Goal: Entertainment & Leisure: Consume media (video, audio)

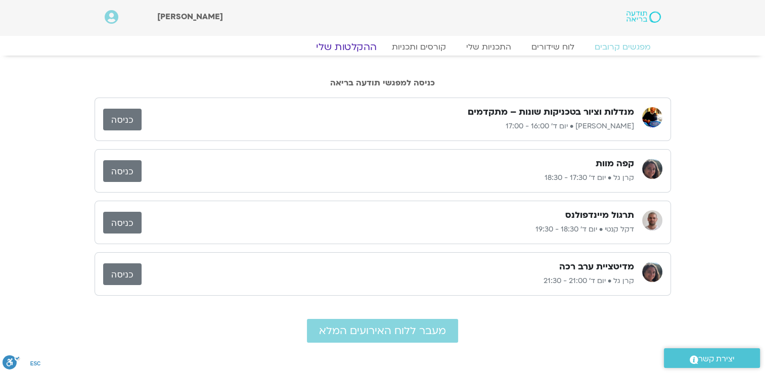
click at [368, 50] on link "ההקלטות שלי" at bounding box center [346, 47] width 85 height 12
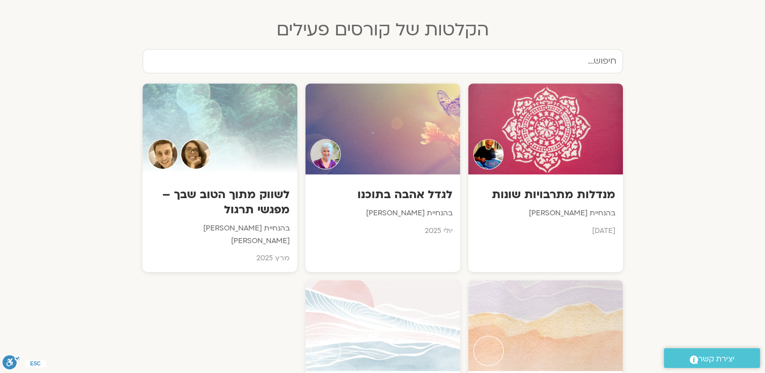
scroll to position [495, 0]
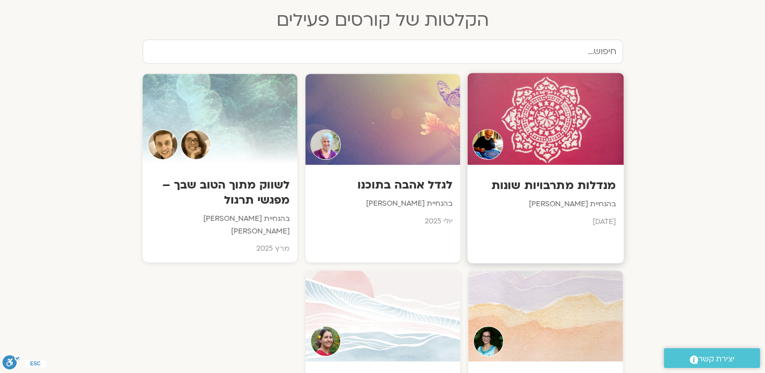
click at [592, 195] on div "מנדלות מתרבויות שונות בהנחיית איתן קדמי אוגוסט 2025" at bounding box center [545, 200] width 156 height 71
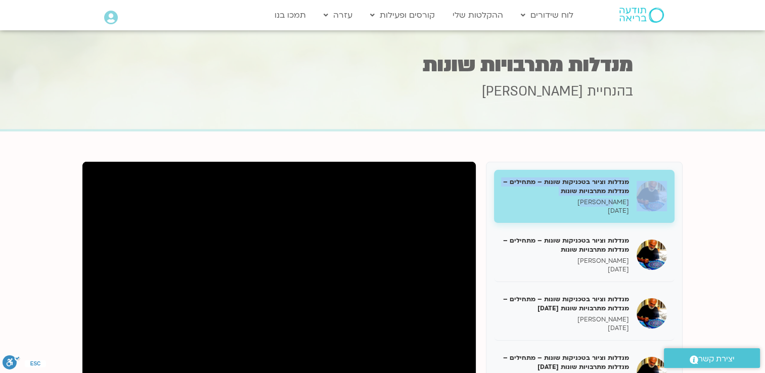
drag, startPoint x: 0, startPoint y: 0, endPoint x: 736, endPoint y: 138, distance: 748.5
click at [736, 138] on section "מנדלות וציור בטכניקות שונות – מתחילים – מנדלות מתרבויות שונות [PERSON_NAME] קדמ…" at bounding box center [382, 363] width 765 height 465
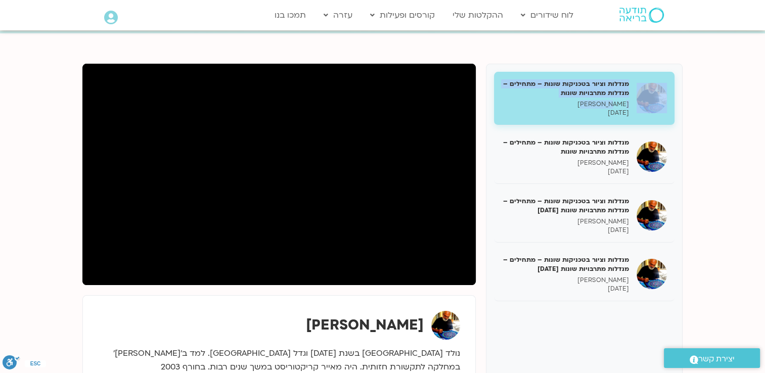
scroll to position [99, 0]
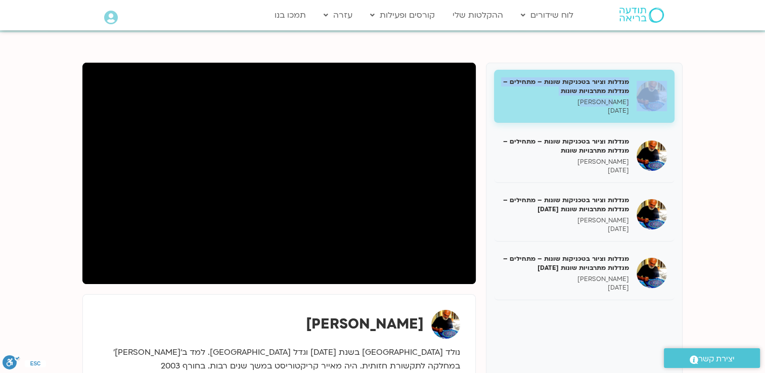
click at [588, 86] on h5 "מנדלות וציור בטכניקות שונות – מתחילים – מנדלות מתרבויות שונות" at bounding box center [564, 86] width 127 height 18
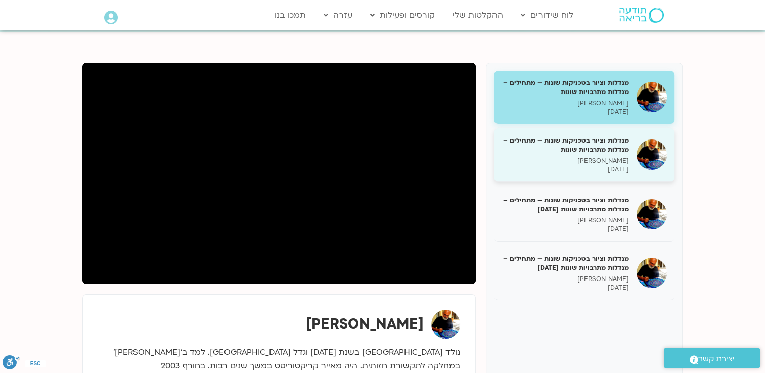
click at [560, 150] on h5 "מנדלות וציור בטכניקות שונות – מתחילים – מנדלות מתרבויות שונות" at bounding box center [564, 145] width 127 height 18
